Goal: Transaction & Acquisition: Purchase product/service

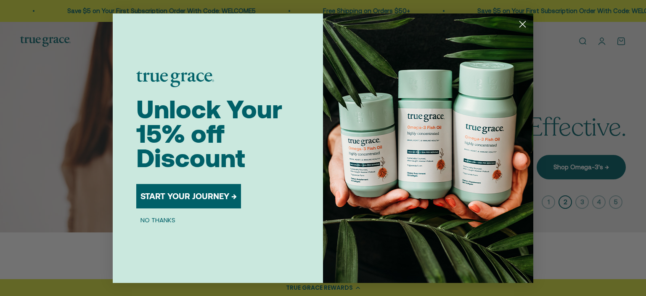
click at [526, 24] on circle "Close dialog" at bounding box center [523, 24] width 14 height 14
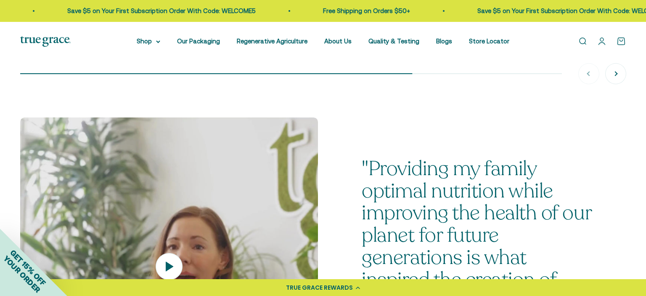
scroll to position [844, 0]
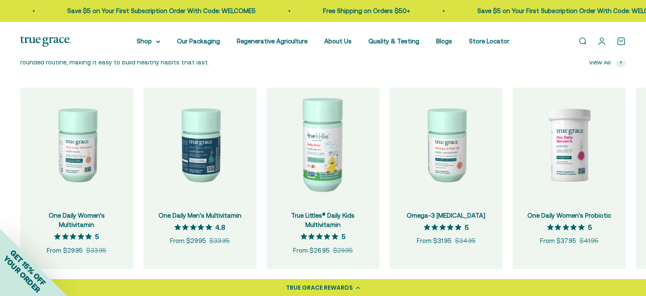
click at [584, 41] on link "Open search" at bounding box center [582, 41] width 9 height 9
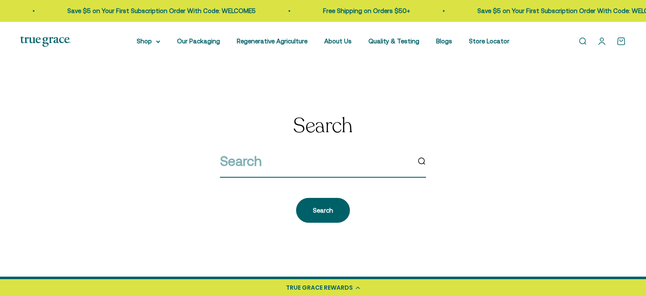
click at [337, 165] on input "search" at bounding box center [315, 160] width 190 height 21
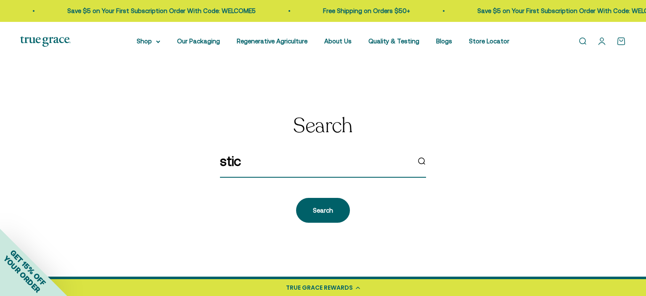
type input "stick"
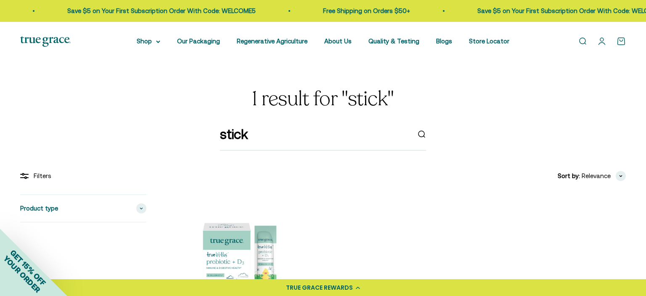
scroll to position [133, 0]
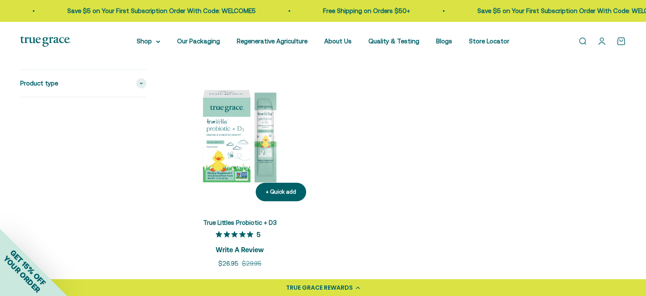
click at [239, 142] on img at bounding box center [240, 134] width 146 height 146
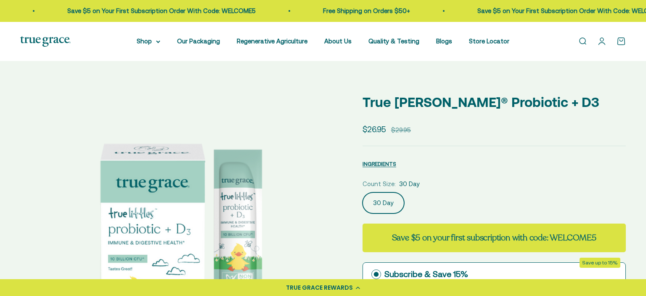
scroll to position [133, 0]
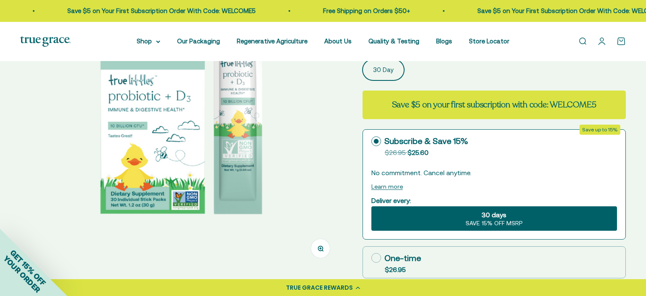
select select "3"
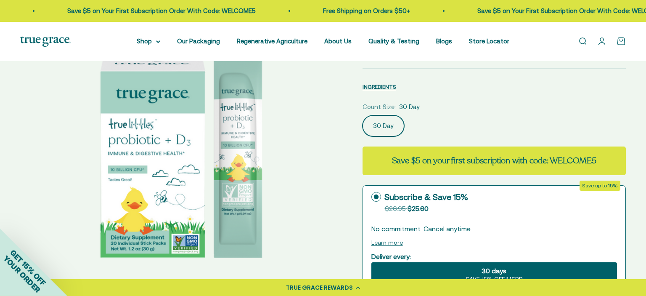
scroll to position [44, 0]
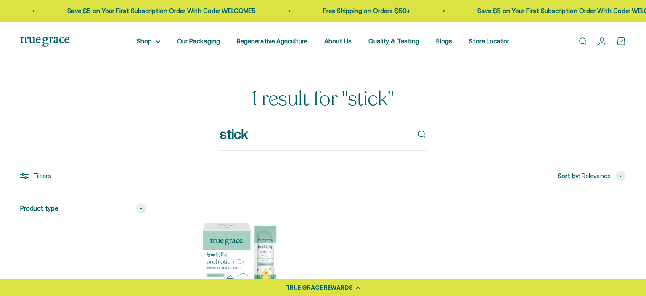
scroll to position [133, 0]
